Goal: Check status

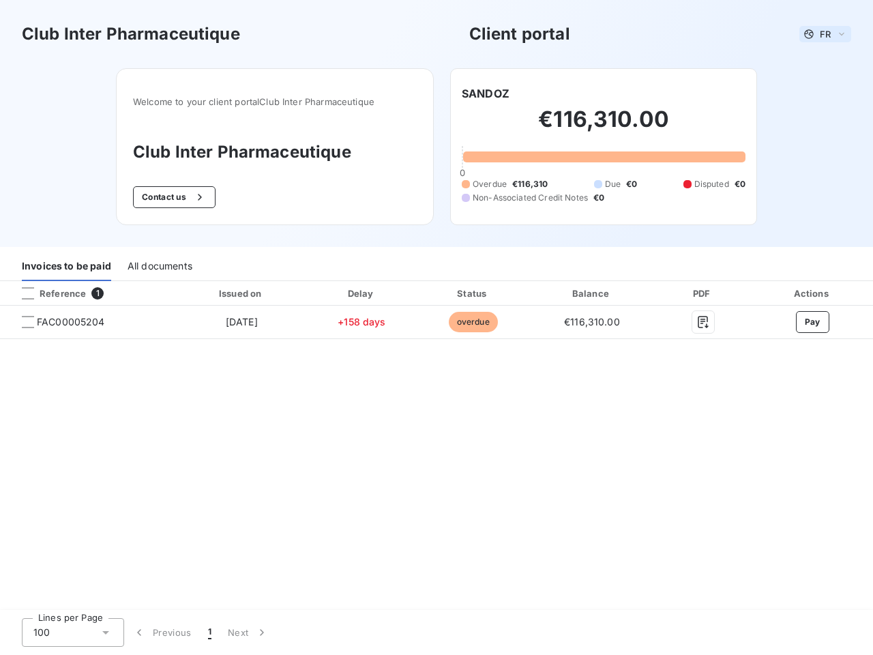
click at [826, 34] on span "FR" at bounding box center [825, 34] width 11 height 11
click at [173, 197] on button "Contact us" at bounding box center [174, 197] width 83 height 22
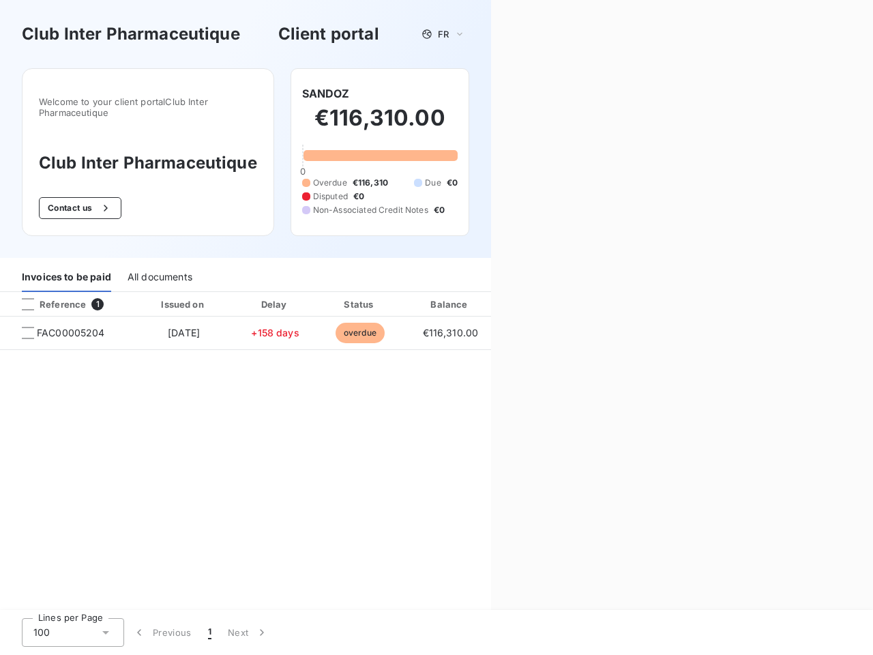
click at [486, 93] on div "Welcome to your client portal Club Inter Pharmaceutique Club Inter Pharmaceutiq…" at bounding box center [245, 163] width 491 height 190
click at [66, 267] on div "Invoices to be paid" at bounding box center [66, 277] width 89 height 29
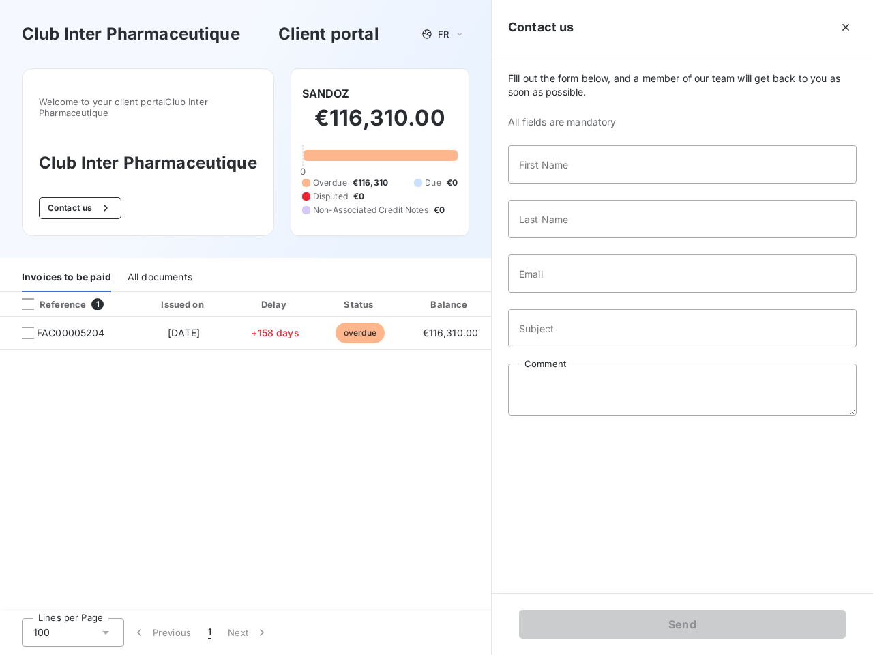
click at [159, 267] on div "All documents" at bounding box center [160, 277] width 65 height 29
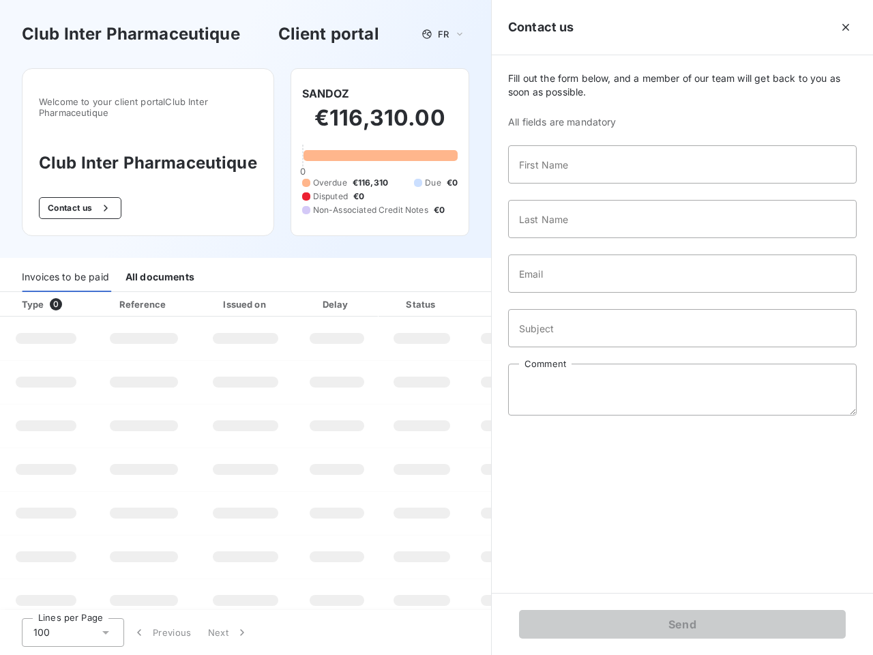
click at [87, 293] on th "Type 0" at bounding box center [46, 304] width 92 height 25
click at [28, 293] on th "Type 0" at bounding box center [46, 304] width 92 height 25
click at [241, 293] on th "Issued on" at bounding box center [246, 304] width 100 height 25
click at [362, 293] on th "Delay" at bounding box center [336, 304] width 83 height 25
click at [473, 293] on th "Amount" at bounding box center [511, 304] width 93 height 25
